Goal: Task Accomplishment & Management: Complete application form

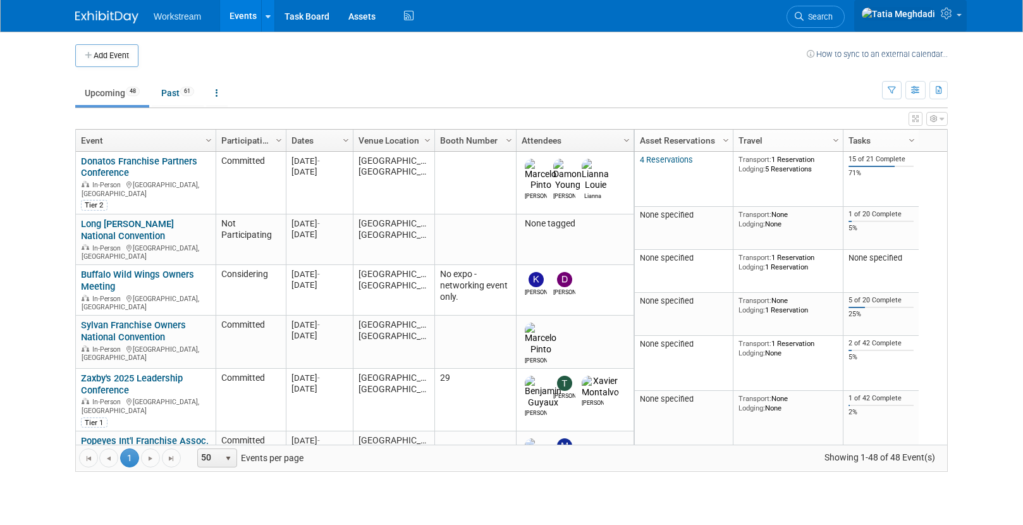
click at [959, 13] on link at bounding box center [910, 16] width 113 height 32
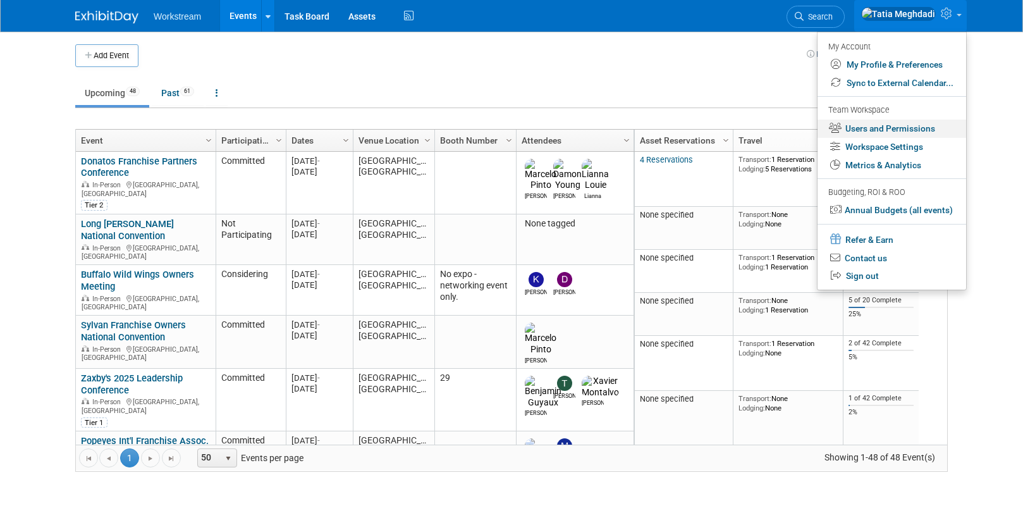
click at [866, 124] on link "Users and Permissions" at bounding box center [892, 129] width 149 height 18
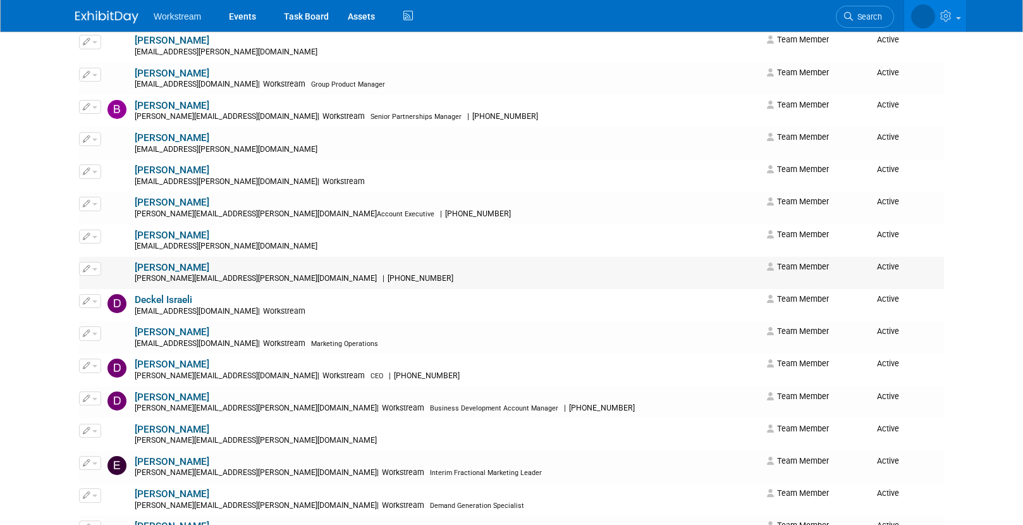
scroll to position [457, 0]
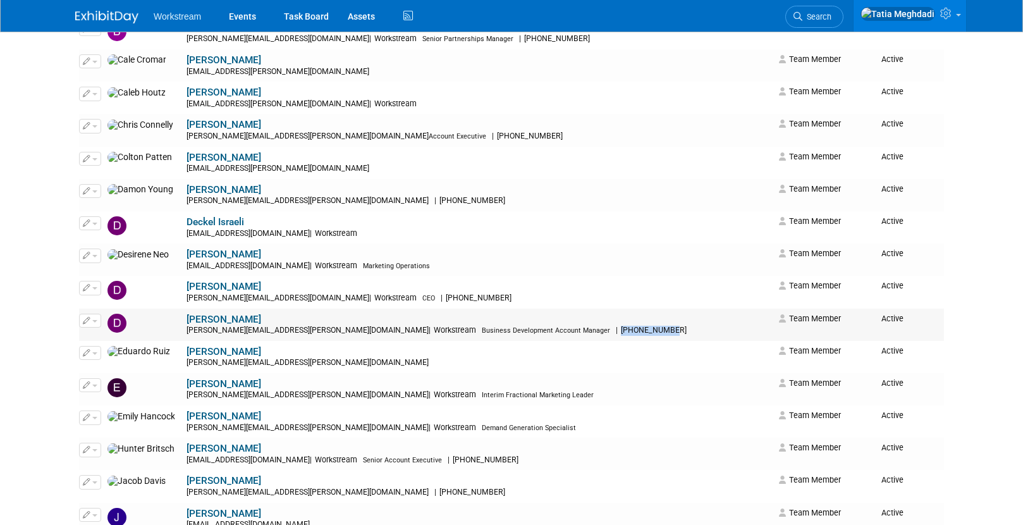
drag, startPoint x: 429, startPoint y: 331, endPoint x: 488, endPoint y: 329, distance: 59.5
click at [488, 329] on div "dwight.smith@workstream.is | Workstream Business Development Account Manager | …" at bounding box center [479, 331] width 584 height 10
copy span "510-282-8910"
click at [241, 17] on link "Events" at bounding box center [242, 16] width 46 height 32
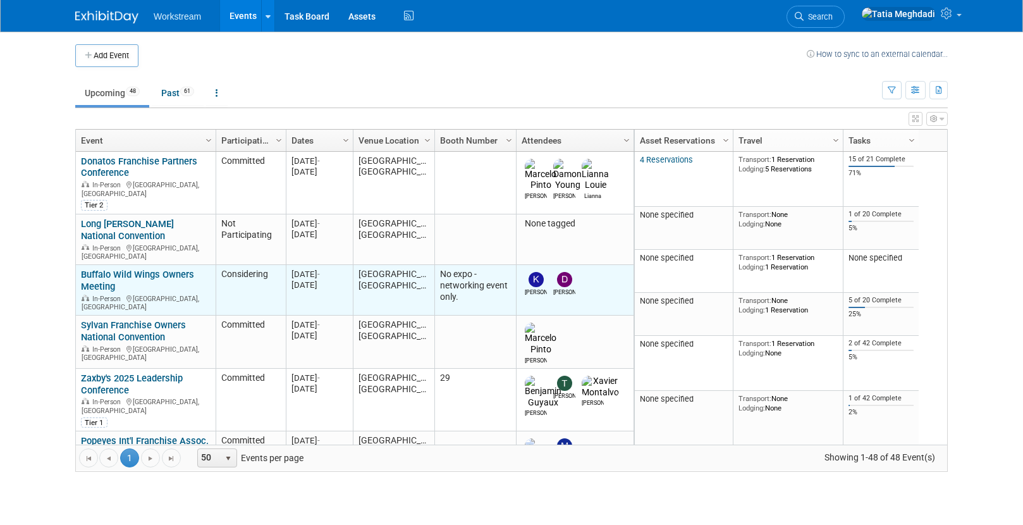
click at [102, 269] on link "Buffalo Wild Wings Owners Meeting" at bounding box center [137, 280] width 113 height 23
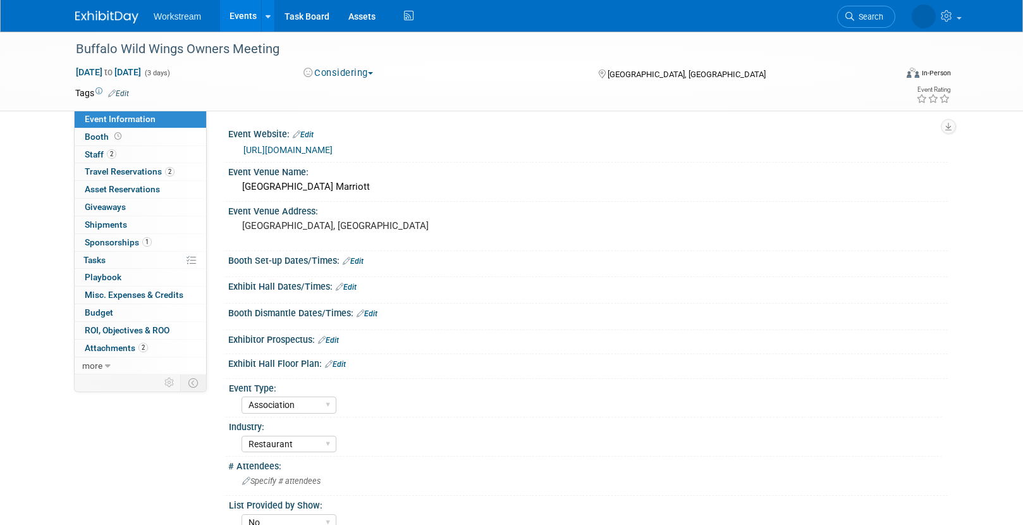
select select "Association"
select select "Restaurant"
select select "No"
select select "Tatia Meghdadi"
click at [94, 153] on span "Staff 2" at bounding box center [101, 154] width 32 height 10
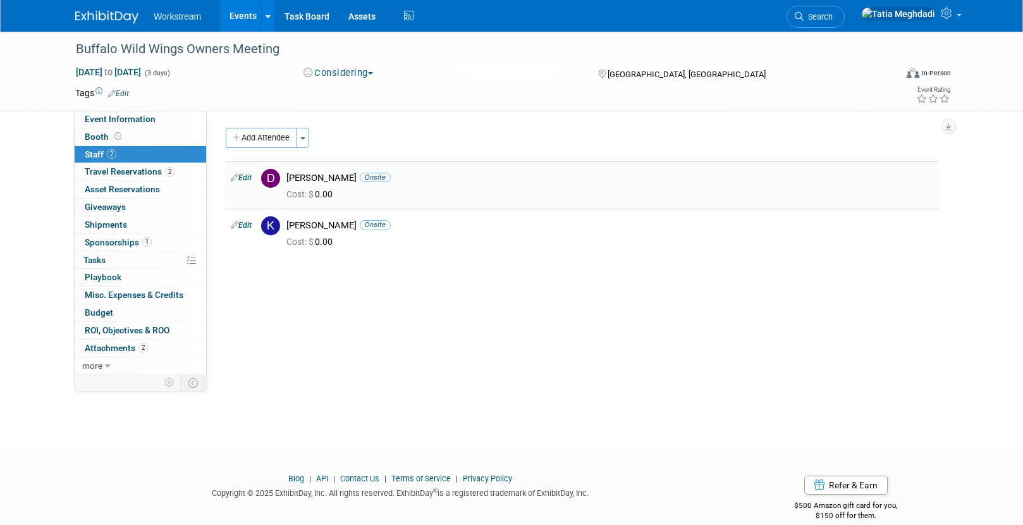
click at [248, 178] on link "Edit" at bounding box center [241, 177] width 21 height 9
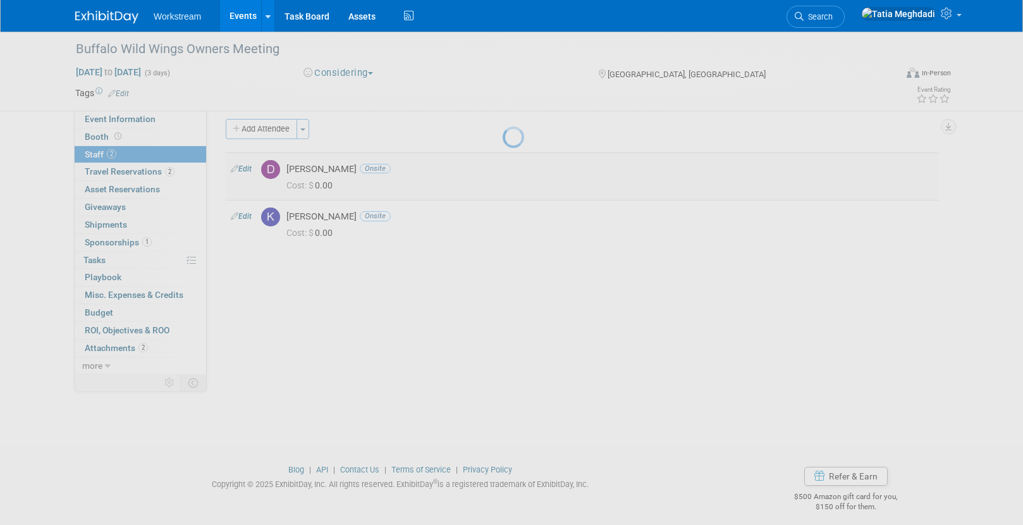
select select "45b30f4d-e917-435f-9ac0-5d3c88886b77"
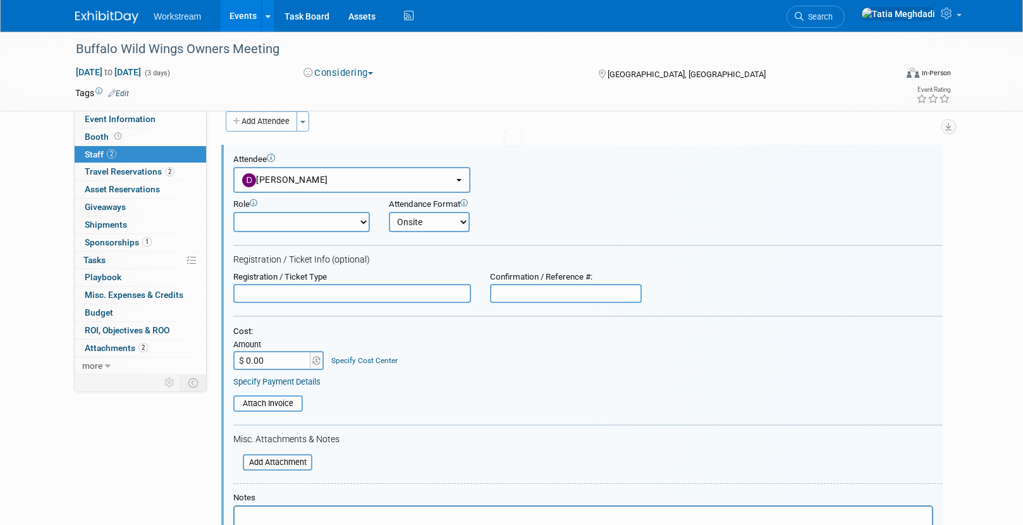
scroll to position [18, 0]
click at [286, 221] on select "Booth Staff Demonstrator Host Planner Presenter Sales Representative Set-up/Dis…" at bounding box center [301, 221] width 137 height 20
click at [233, 211] on select "Booth Staff Demonstrator Host Planner Presenter Sales Representative Set-up/Dis…" at bounding box center [301, 221] width 137 height 20
click at [284, 292] on input "text" at bounding box center [352, 292] width 238 height 19
type input "Supplier"
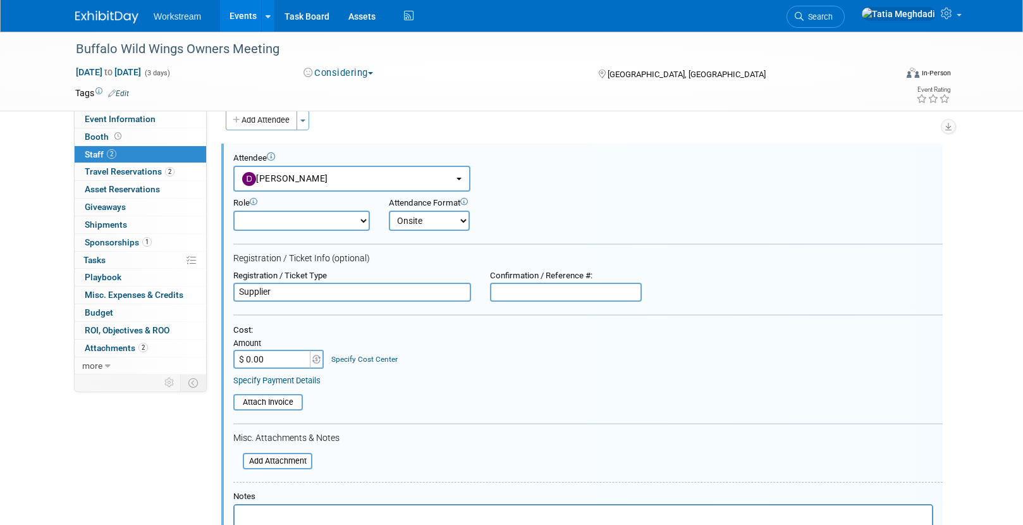
paste input "92040967"
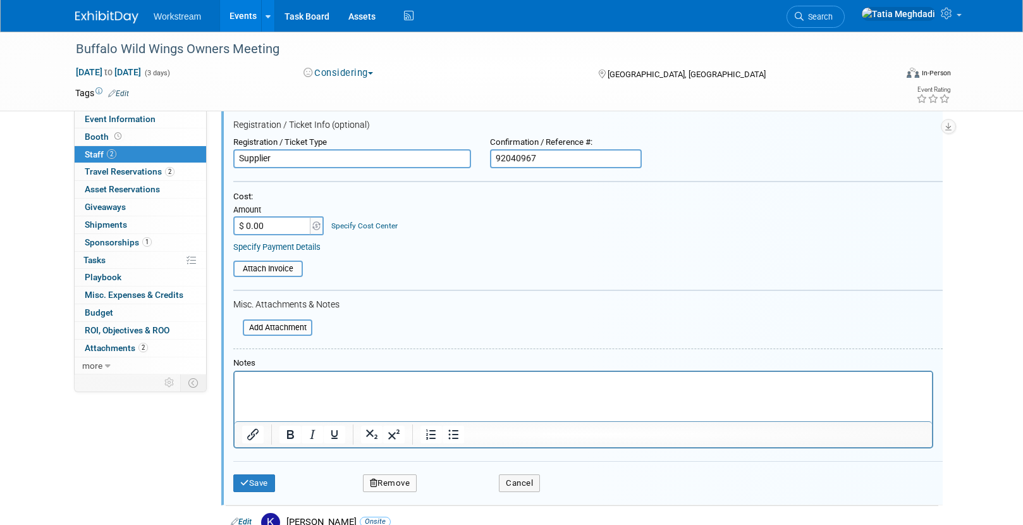
scroll to position [149, 0]
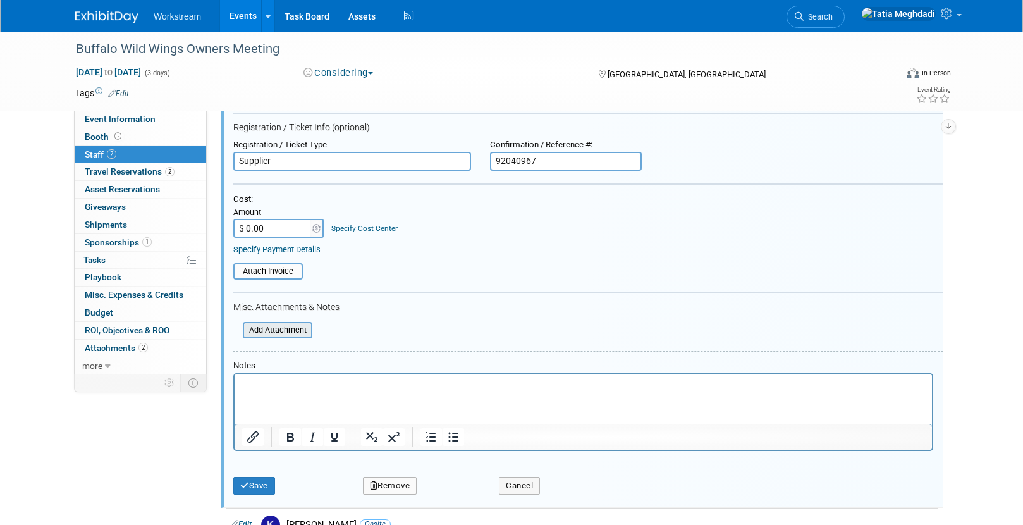
type input "92040967"
click at [262, 326] on input "file" at bounding box center [236, 330] width 150 height 14
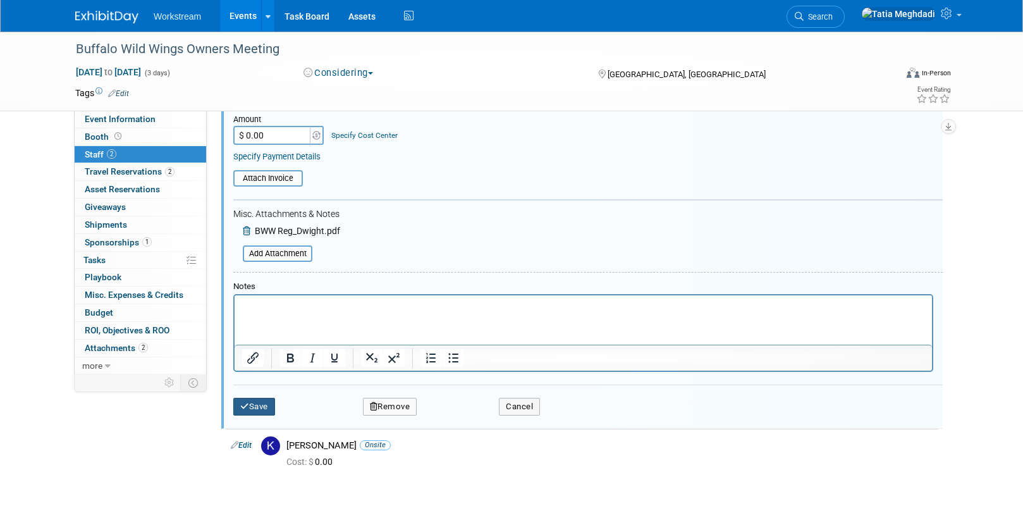
click at [258, 398] on button "Save" at bounding box center [254, 407] width 42 height 18
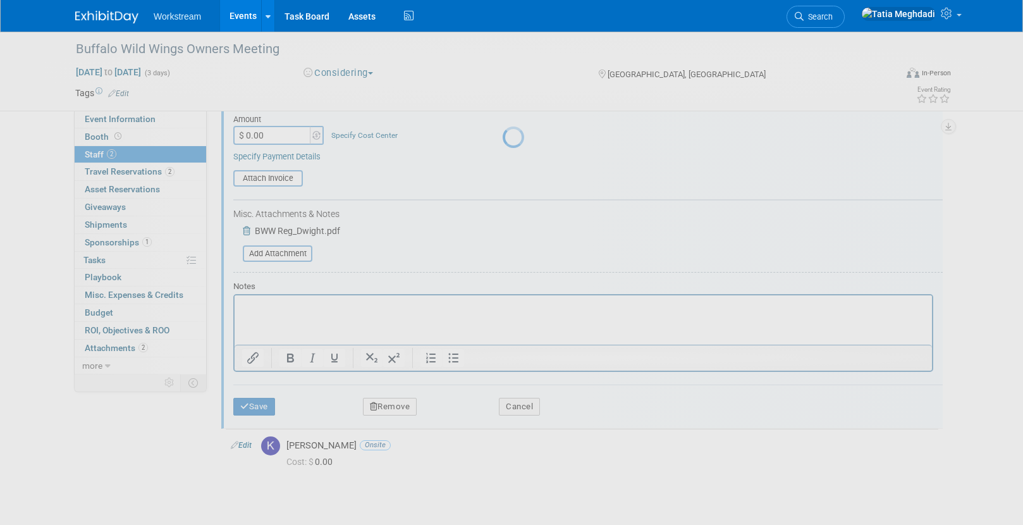
scroll to position [18, 0]
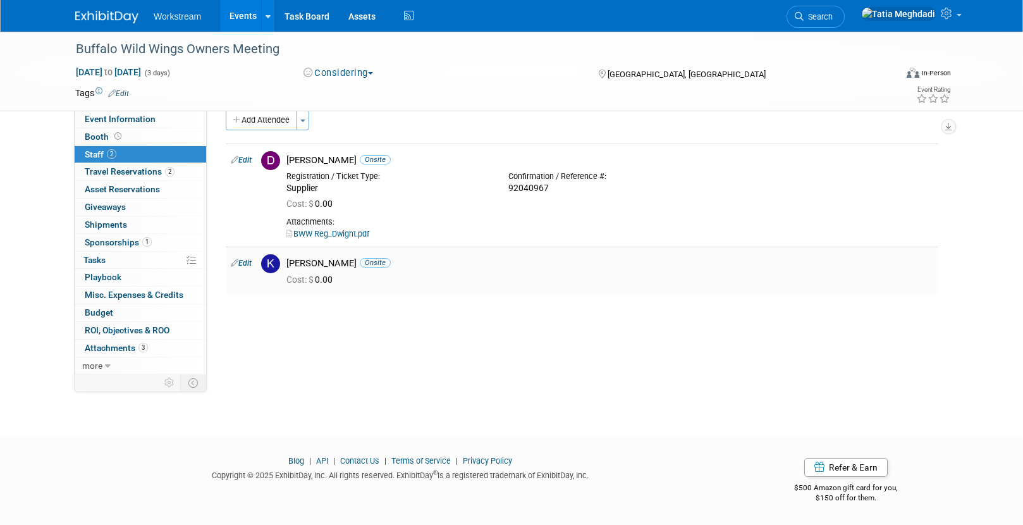
click at [276, 264] on img at bounding box center [270, 263] width 19 height 19
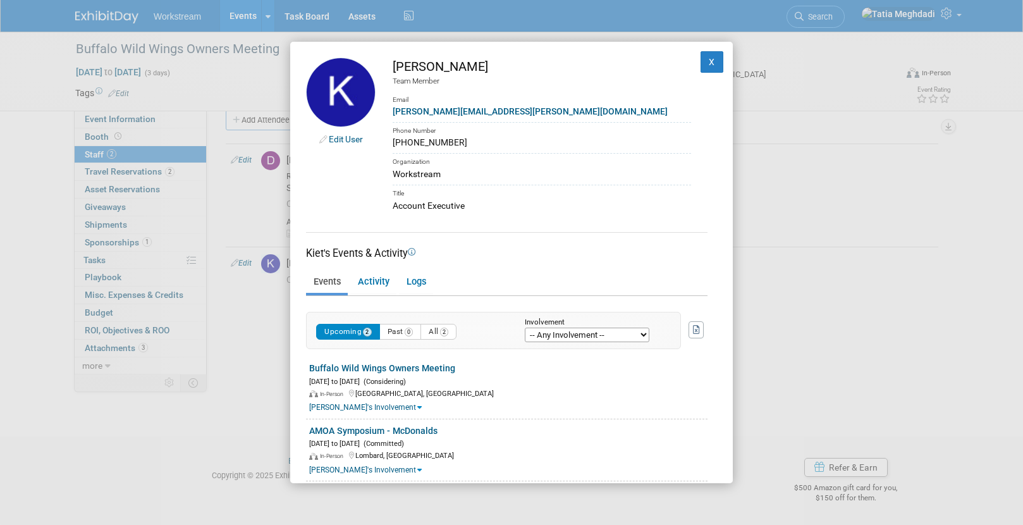
drag, startPoint x: 392, startPoint y: 143, endPoint x: 472, endPoint y: 144, distance: 79.7
click at [471, 144] on div "801-200-1230" at bounding box center [542, 142] width 298 height 13
copy div "801-200-1230"
click at [163, 441] on div "Edit User Kiet Tran Team Member Email kiet.tran@workstream.is Phone Number 801-…" at bounding box center [511, 262] width 1023 height 525
click at [711, 63] on button "X" at bounding box center [712, 61] width 23 height 21
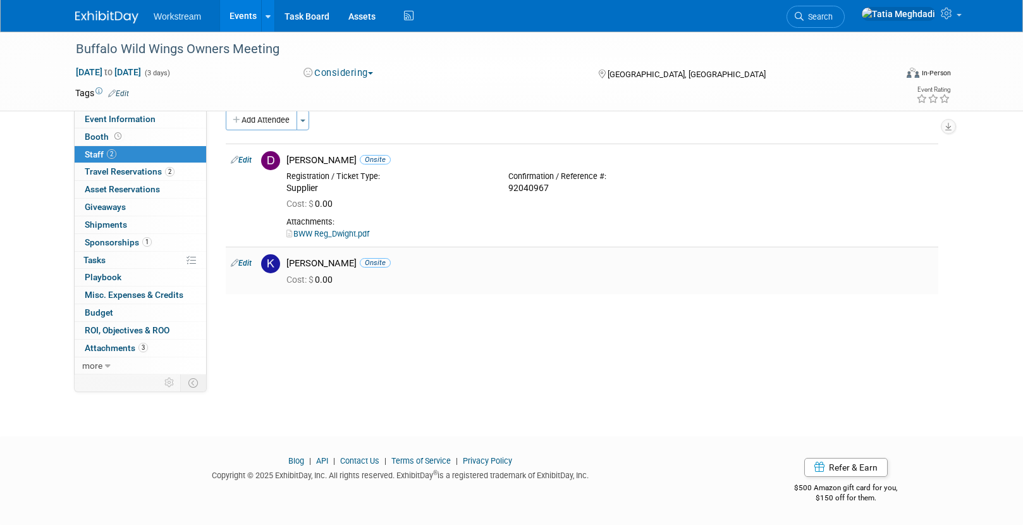
click at [276, 269] on img at bounding box center [270, 263] width 19 height 19
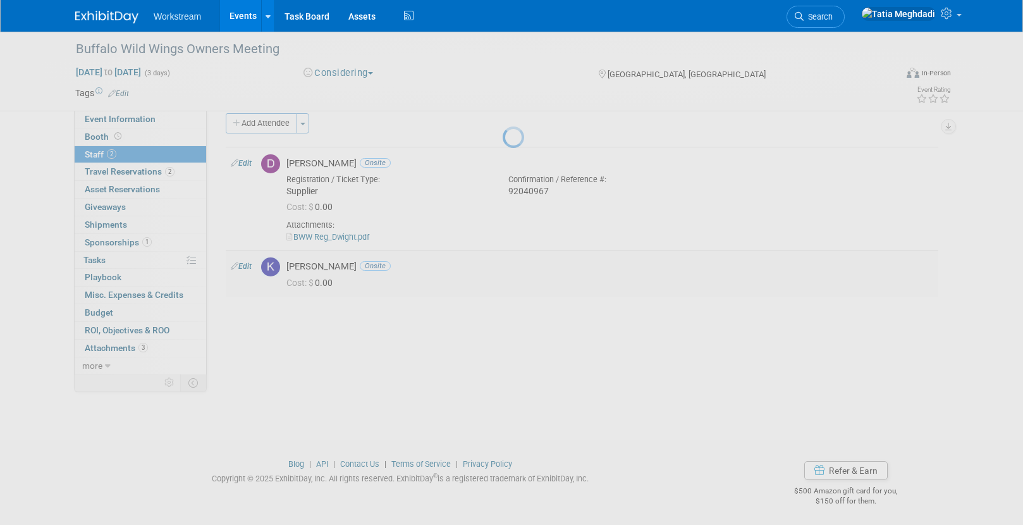
scroll to position [13, 0]
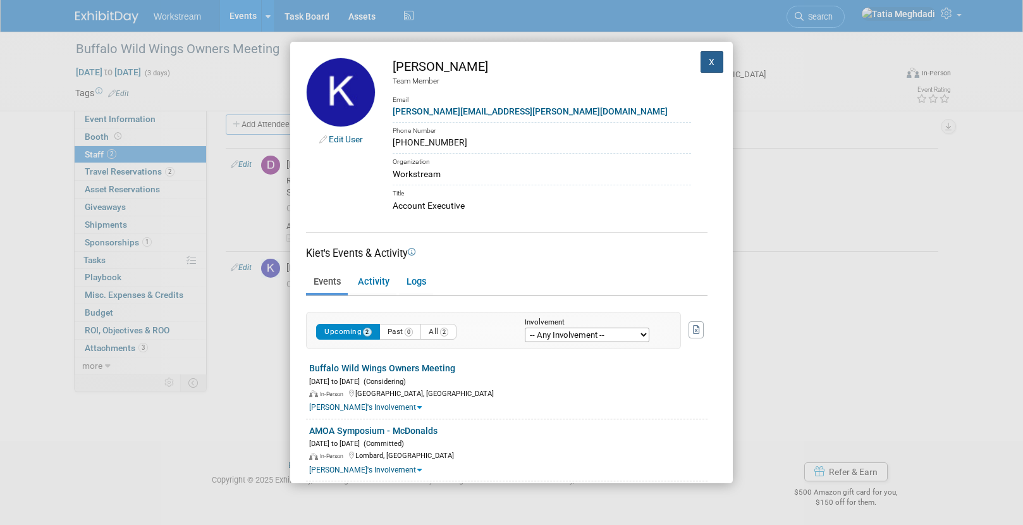
click at [708, 59] on button "X" at bounding box center [712, 61] width 23 height 21
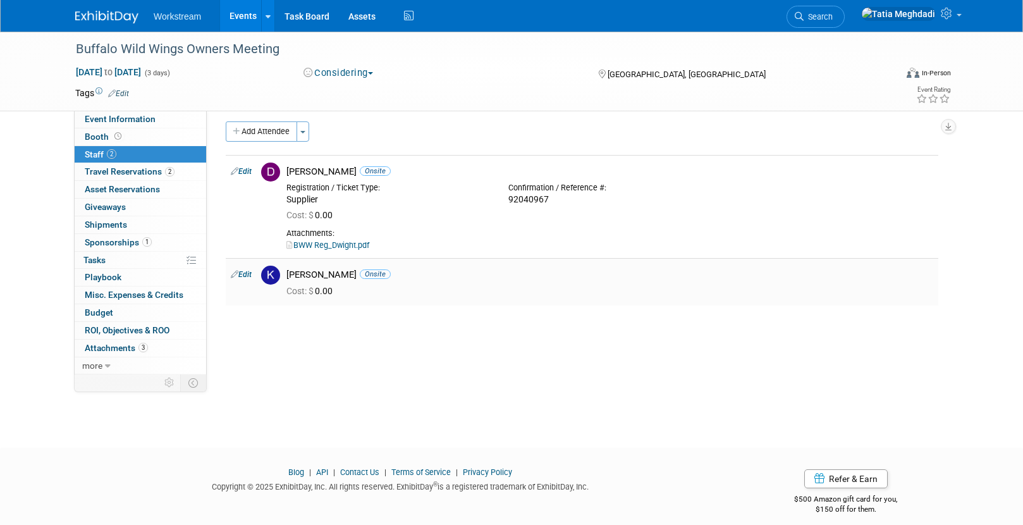
click at [246, 274] on link "Edit" at bounding box center [241, 274] width 21 height 9
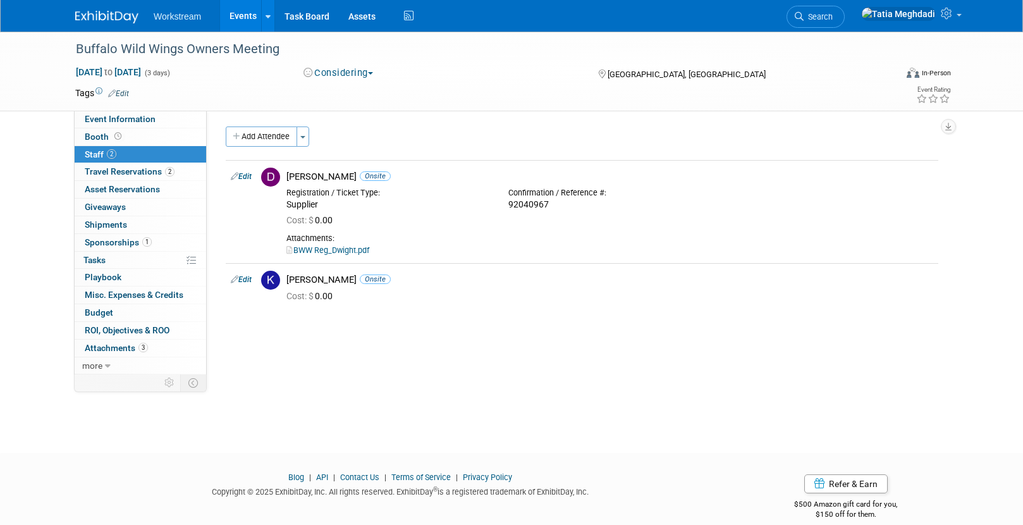
select select "3eeaca13-6f22-44e3-a598-886c33e5dbfa"
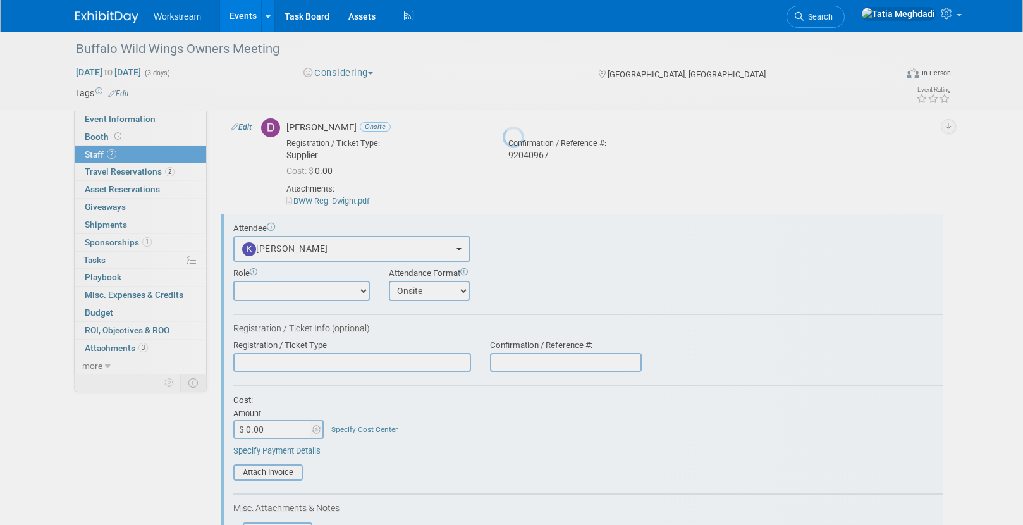
scroll to position [121, 0]
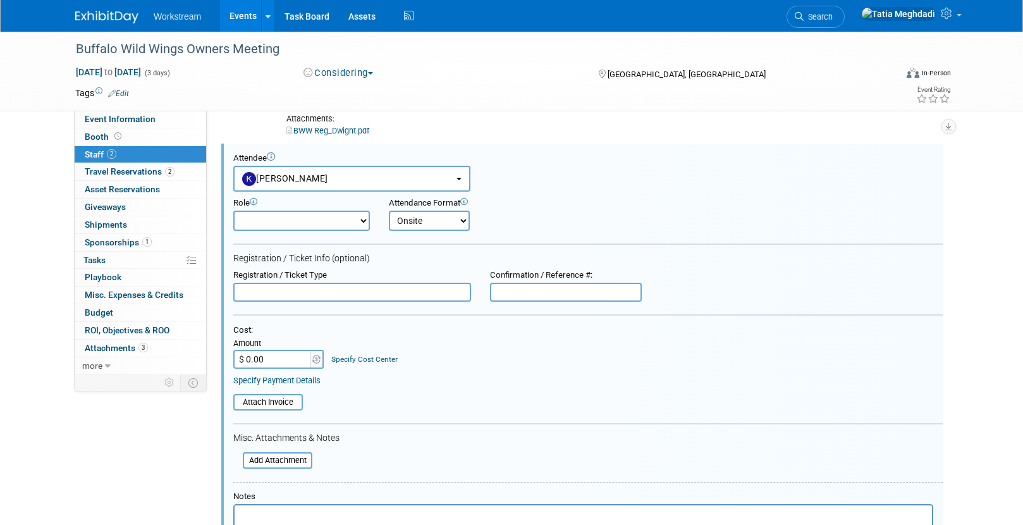
click at [286, 288] on input "text" at bounding box center [352, 292] width 238 height 19
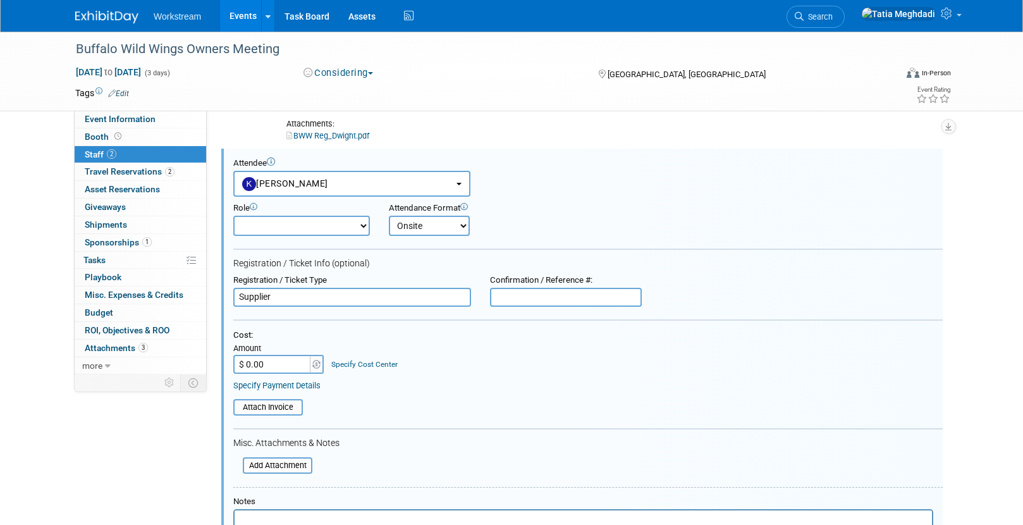
type input "Supplier"
click at [536, 300] on input "text" at bounding box center [566, 297] width 152 height 19
paste input "92041060"
type input "92041060"
click at [495, 359] on div "Cost: Amount $ 0.00 Specify Cost Center Cost Center -- Not Specified --" at bounding box center [587, 352] width 709 height 44
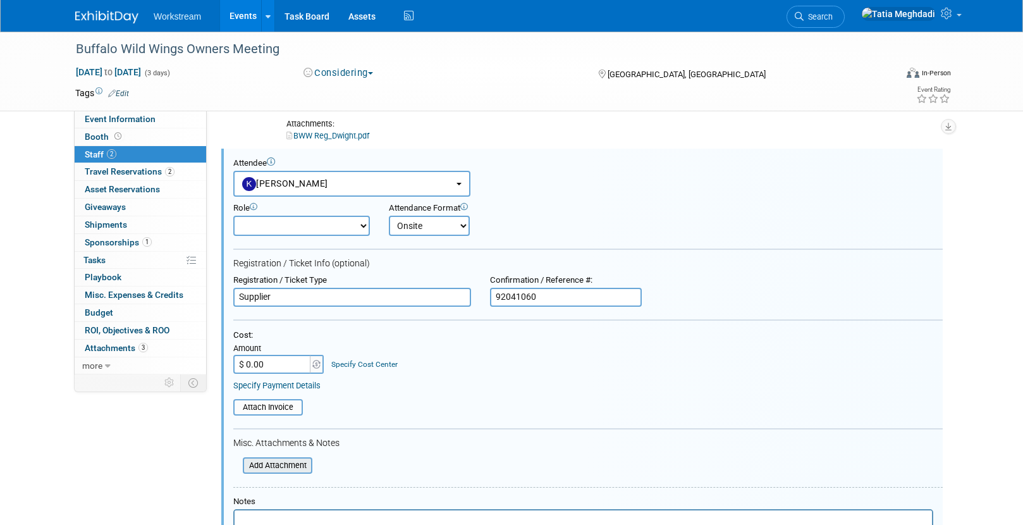
click at [281, 466] on input "file" at bounding box center [236, 465] width 150 height 14
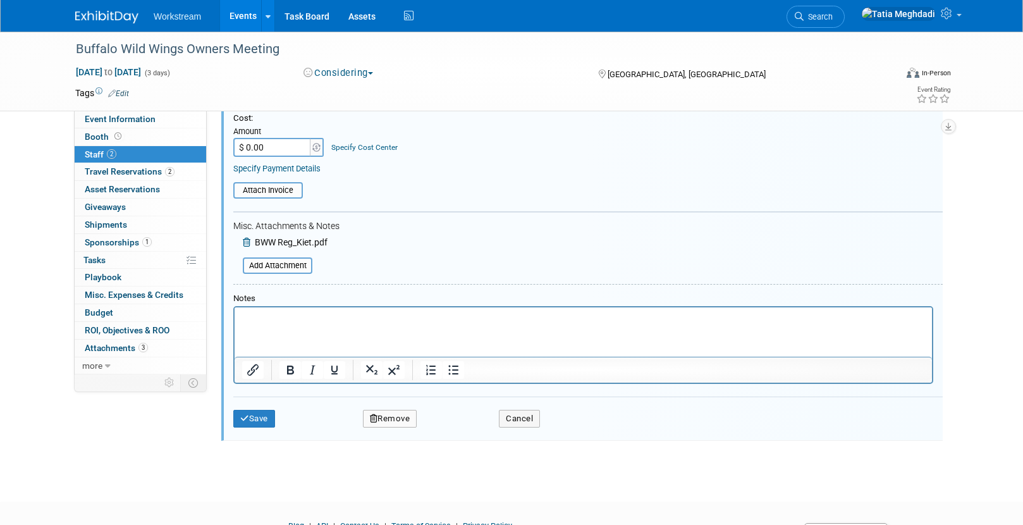
scroll to position [353, 0]
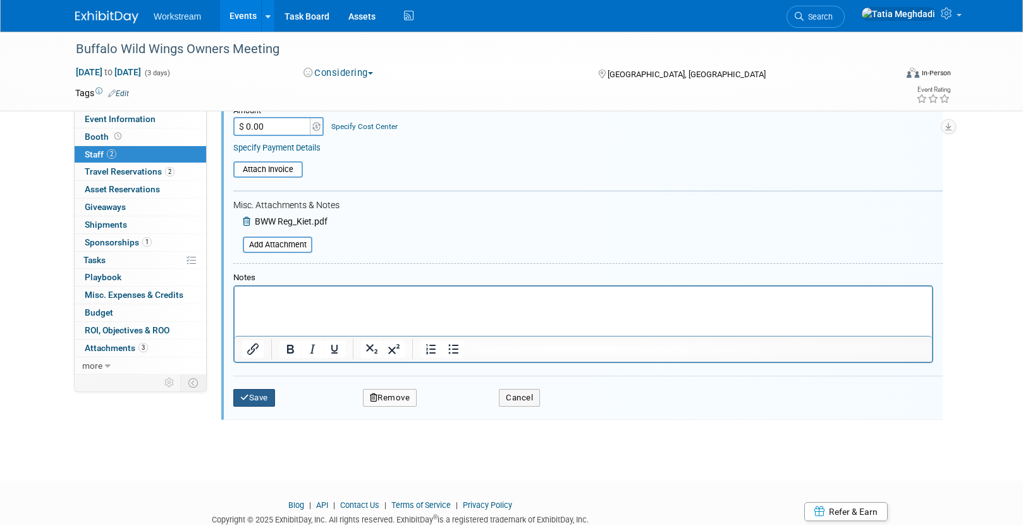
click at [246, 397] on icon "submit" at bounding box center [244, 397] width 9 height 8
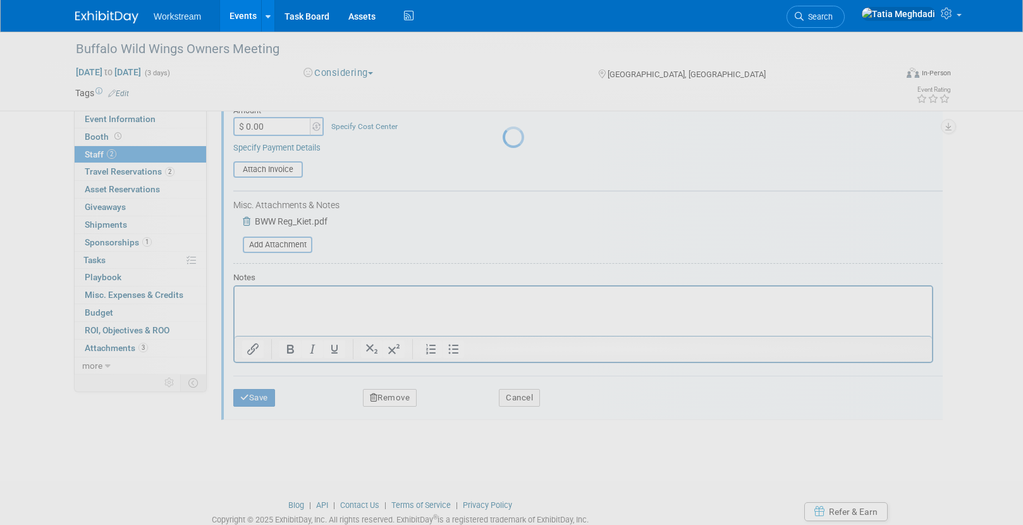
scroll to position [18, 0]
